Goal: Information Seeking & Learning: Learn about a topic

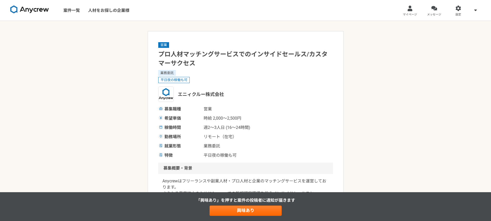
click at [29, 9] on img at bounding box center [29, 9] width 39 height 8
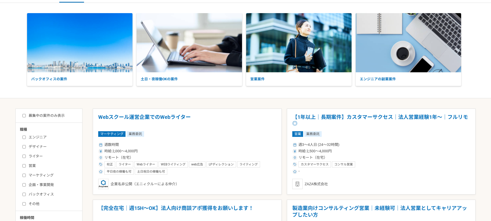
scroll to position [26, 0]
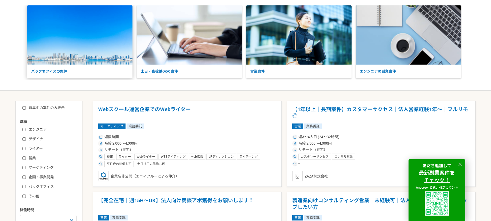
click at [99, 56] on img at bounding box center [79, 34] width 105 height 59
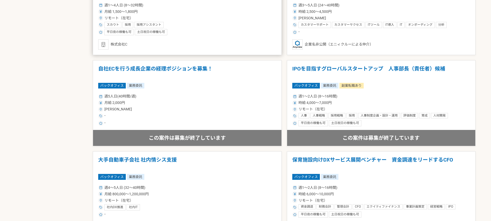
scroll to position [799, 0]
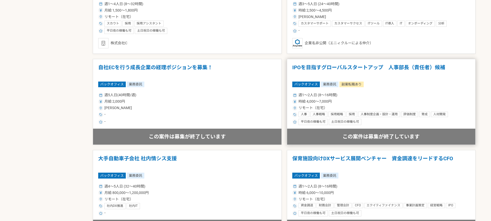
click at [326, 70] on h1 "IPOを目指すグローバルスタートアップ　人事部長（責任者）候補" at bounding box center [381, 70] width 178 height 13
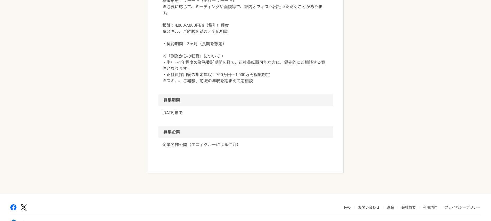
scroll to position [644, 0]
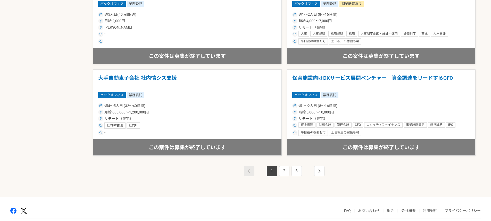
scroll to position [900, 0]
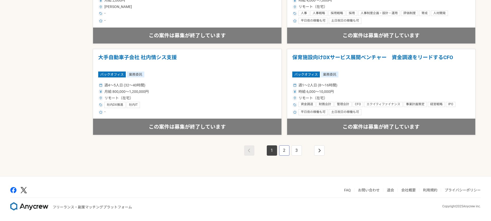
click at [279, 149] on link "2" at bounding box center [284, 151] width 10 height 10
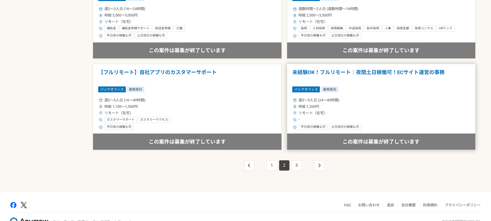
scroll to position [900, 0]
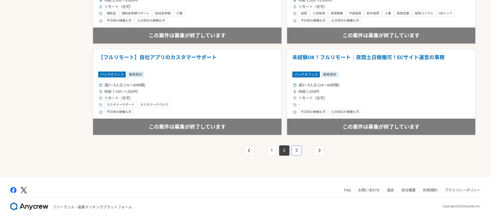
click at [299, 147] on link "3" at bounding box center [296, 151] width 10 height 10
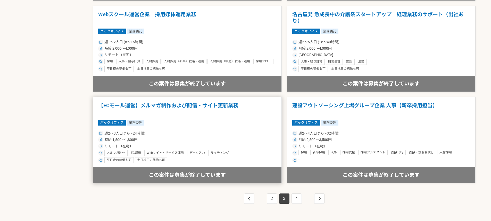
scroll to position [876, 0]
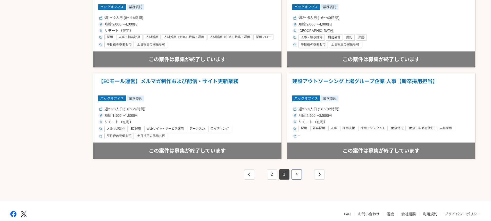
click at [300, 177] on link "4" at bounding box center [296, 175] width 10 height 10
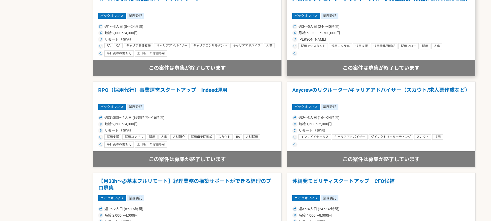
scroll to position [309, 0]
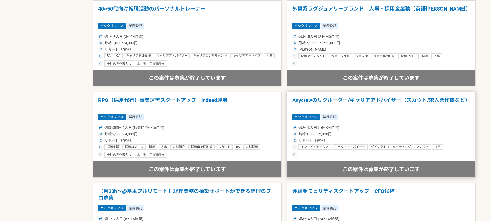
click at [362, 110] on article "Anycrewのリクルーター/キャリアアドバイザー（スカウト/求人票作成など） バックオフィス 業務委託 週2〜3人日 (16〜24時間) 時給 1,500〜…" at bounding box center [381, 135] width 189 height 86
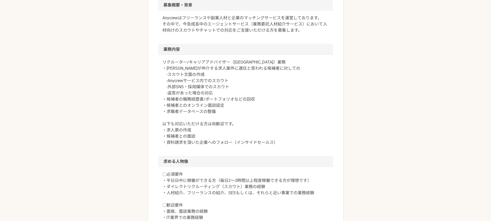
scroll to position [180, 0]
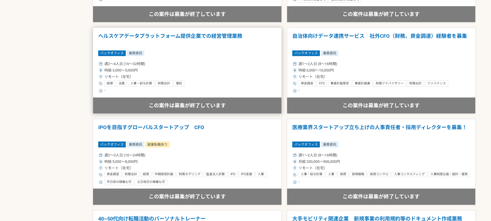
scroll to position [616, 0]
